Goal: Transaction & Acquisition: Download file/media

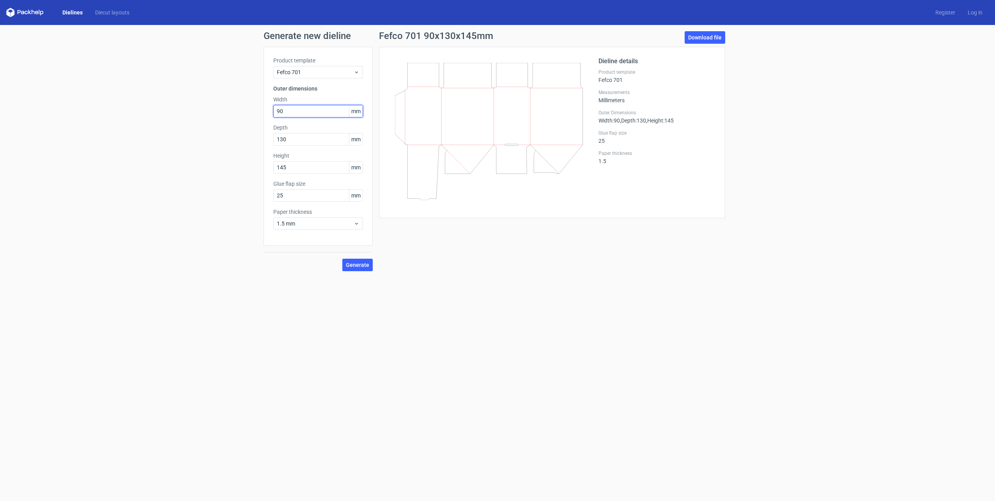
drag, startPoint x: 295, startPoint y: 111, endPoint x: 226, endPoint y: 113, distance: 68.6
click at [226, 113] on div "Generate new dieline Product template Fefco 701 Outer dimensions Width 90 mm De…" at bounding box center [497, 151] width 995 height 252
type input "130"
type input "90"
click at [389, 270] on div "Fefco 701 130x90x145mm Download file Dieline details Product template Fefco 701…" at bounding box center [552, 151] width 359 height 240
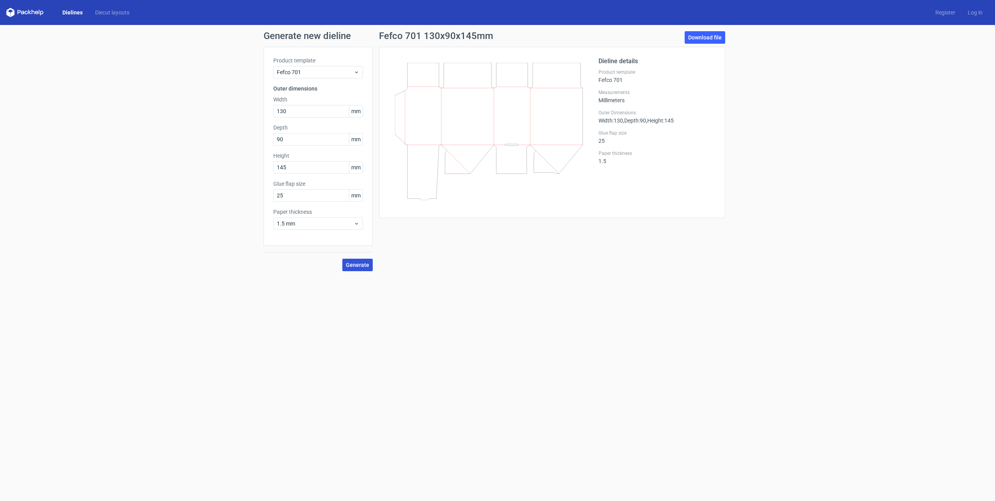
click at [365, 266] on span "Generate" at bounding box center [357, 264] width 23 height 5
click at [280, 110] on input "130" at bounding box center [318, 111] width 90 height 12
type input "150"
click at [283, 167] on input "145" at bounding box center [318, 167] width 90 height 12
type input "165"
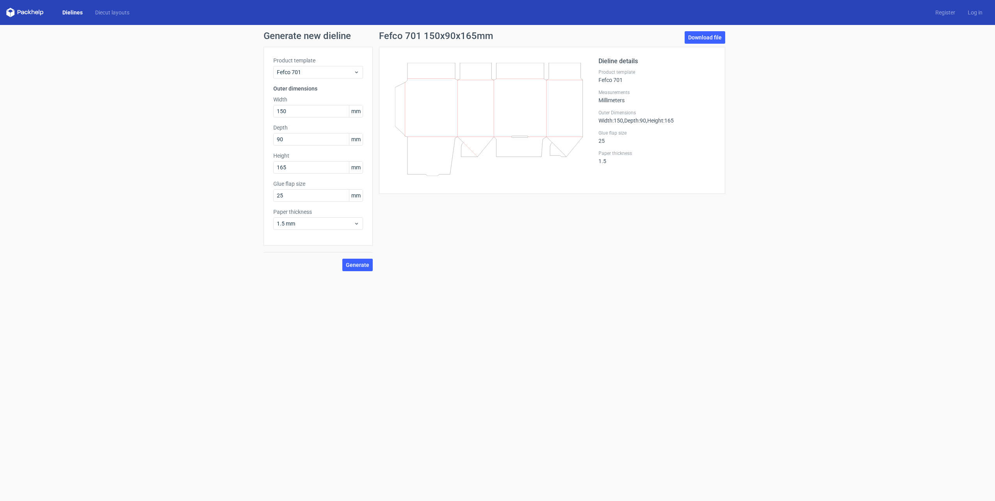
click at [422, 300] on form "Generate new dieline Product template Fefco 701 Outer dimensions Width 150 mm D…" at bounding box center [497, 263] width 995 height 476
click at [364, 264] on span "Generate" at bounding box center [357, 264] width 23 height 5
click at [707, 35] on link "Download file" at bounding box center [705, 37] width 41 height 12
click at [282, 110] on input "150" at bounding box center [318, 111] width 90 height 12
type input "130"
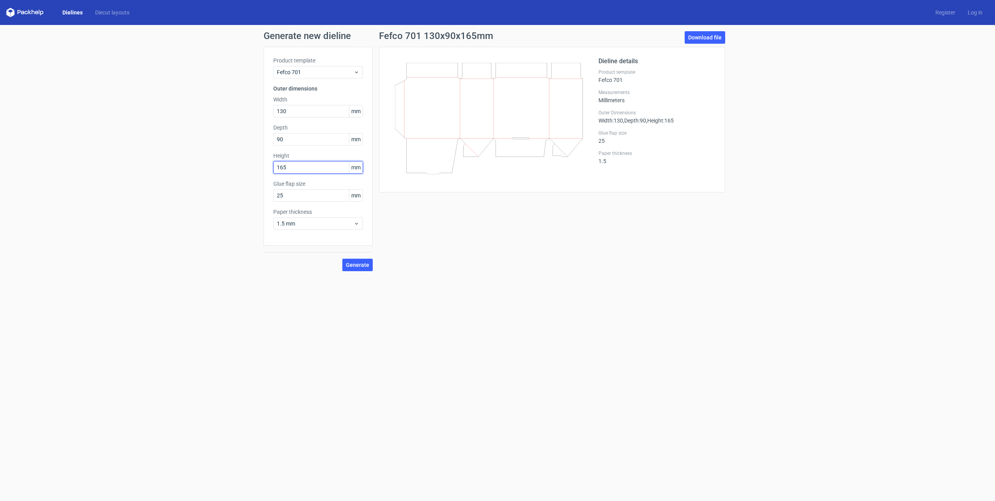
click at [281, 166] on input "165" at bounding box center [318, 167] width 90 height 12
type input "145"
click at [461, 271] on div "Generate new dieline Product template Fefco 701 Outer dimensions Width 130 mm D…" at bounding box center [497, 151] width 995 height 252
click at [355, 263] on span "Generate" at bounding box center [357, 264] width 23 height 5
click at [696, 34] on link "Download file" at bounding box center [705, 37] width 41 height 12
